Goal: Information Seeking & Learning: Learn about a topic

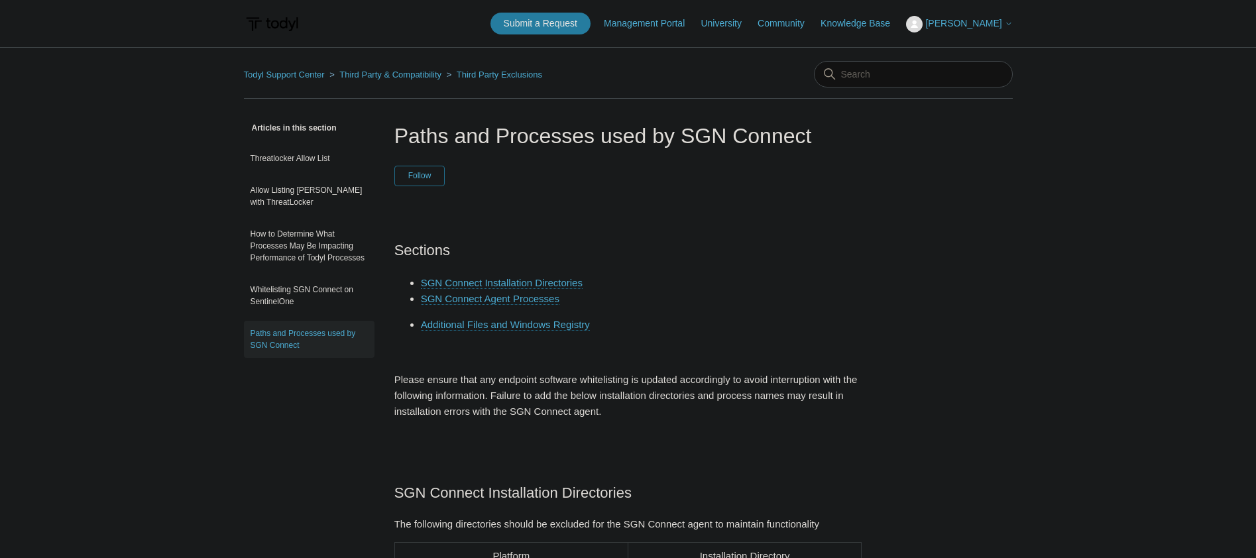
drag, startPoint x: 620, startPoint y: 435, endPoint x: 386, endPoint y: 147, distance: 370.8
copy article "Lorem ips Dolorsita cons ad ELI Seddoei Tempor Inc utl etdolore ma aliqua Enima…"
click at [688, 243] on h2 "Sections" at bounding box center [628, 250] width 468 height 23
